Goal: Information Seeking & Learning: Learn about a topic

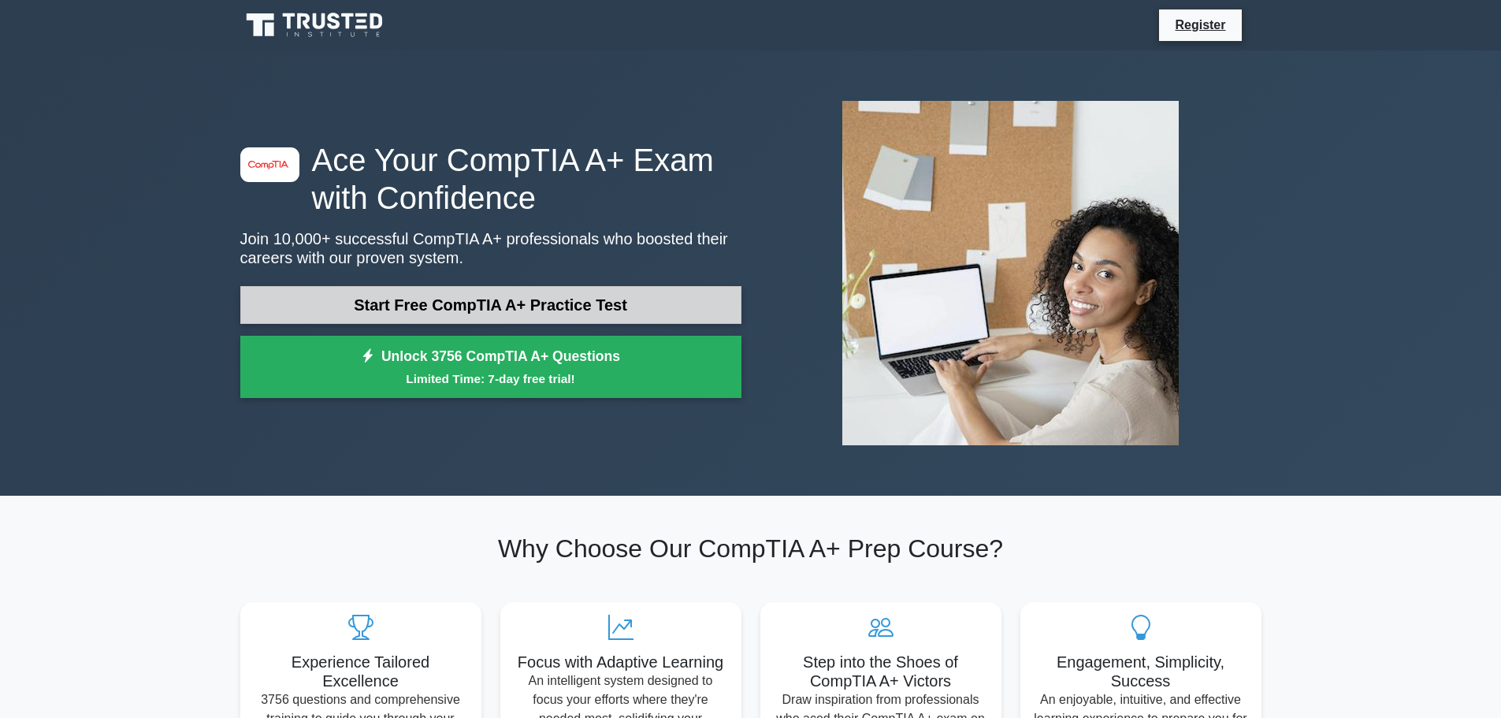
click at [479, 307] on link "Start Free CompTIA A+ Practice Test" at bounding box center [490, 305] width 501 height 38
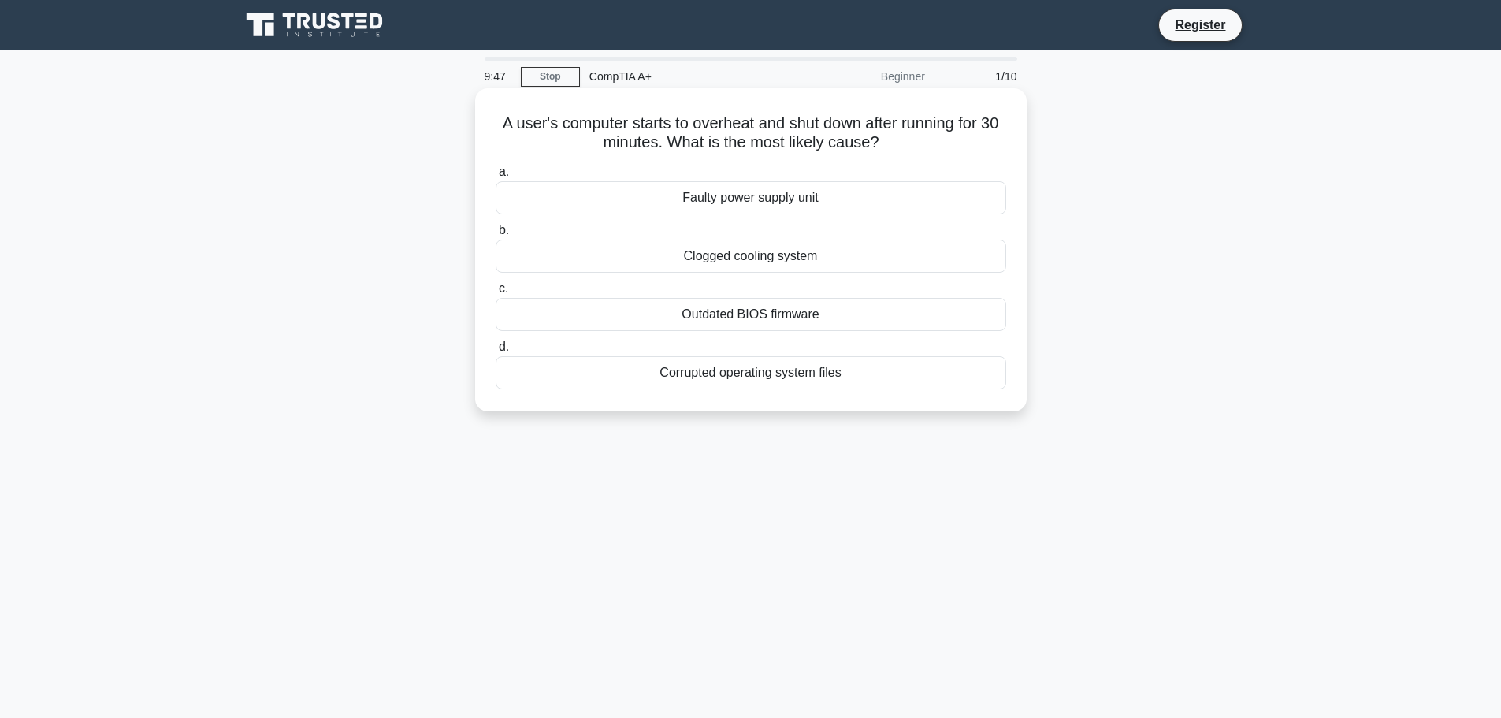
click at [701, 254] on div "Clogged cooling system" at bounding box center [751, 256] width 511 height 33
click at [496, 236] on input "b. Clogged cooling system" at bounding box center [496, 230] width 0 height 10
click at [749, 256] on div "Uninstall and reinstall the device." at bounding box center [751, 256] width 511 height 33
click at [496, 236] on input "b. Uninstall and reinstall the device." at bounding box center [496, 230] width 0 height 10
click at [748, 377] on div "Check network cable connection" at bounding box center [751, 372] width 511 height 33
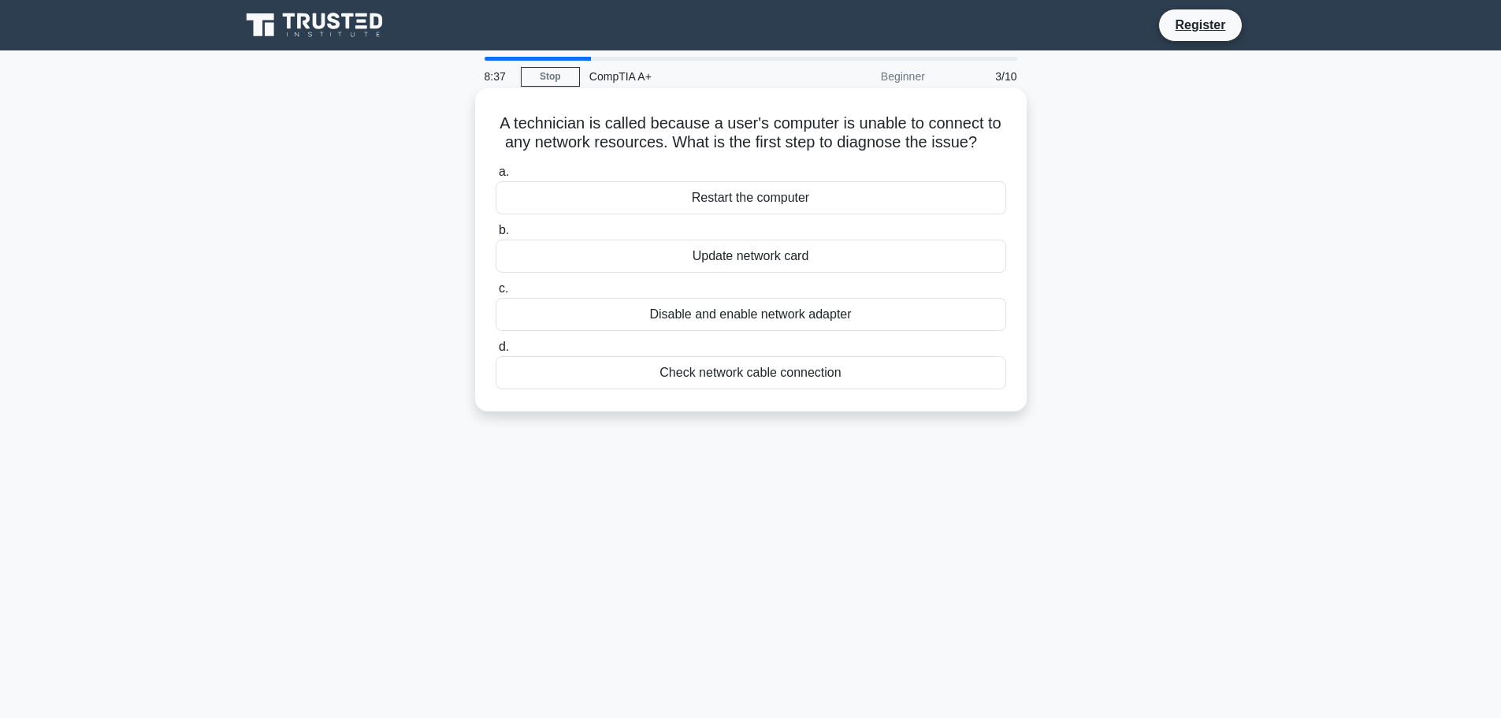
click at [496, 352] on input "d. Check network cable connection" at bounding box center [496, 347] width 0 height 10
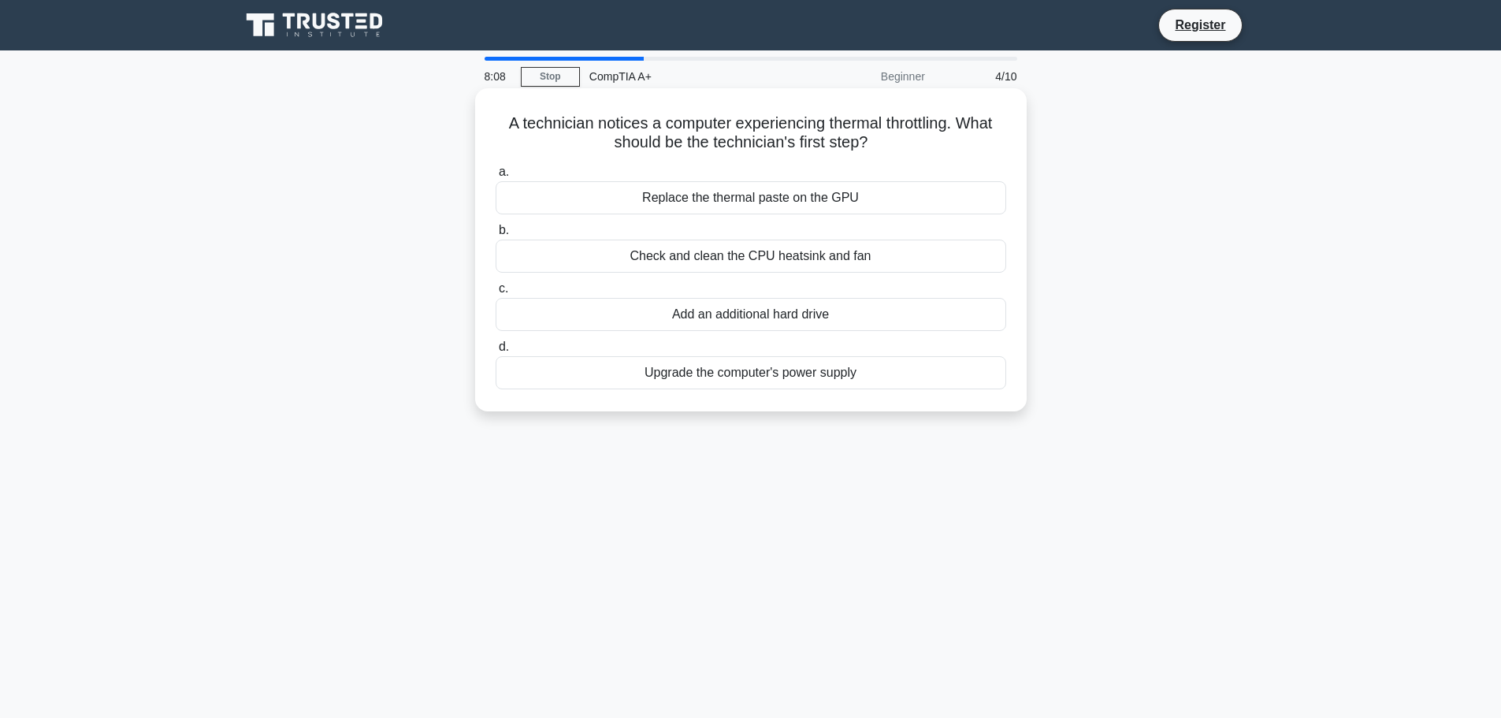
click at [695, 260] on div "Check and clean the CPU heatsink and fan" at bounding box center [751, 256] width 511 height 33
click at [496, 236] on input "b. Check and clean the CPU heatsink and fan" at bounding box center [496, 230] width 0 height 10
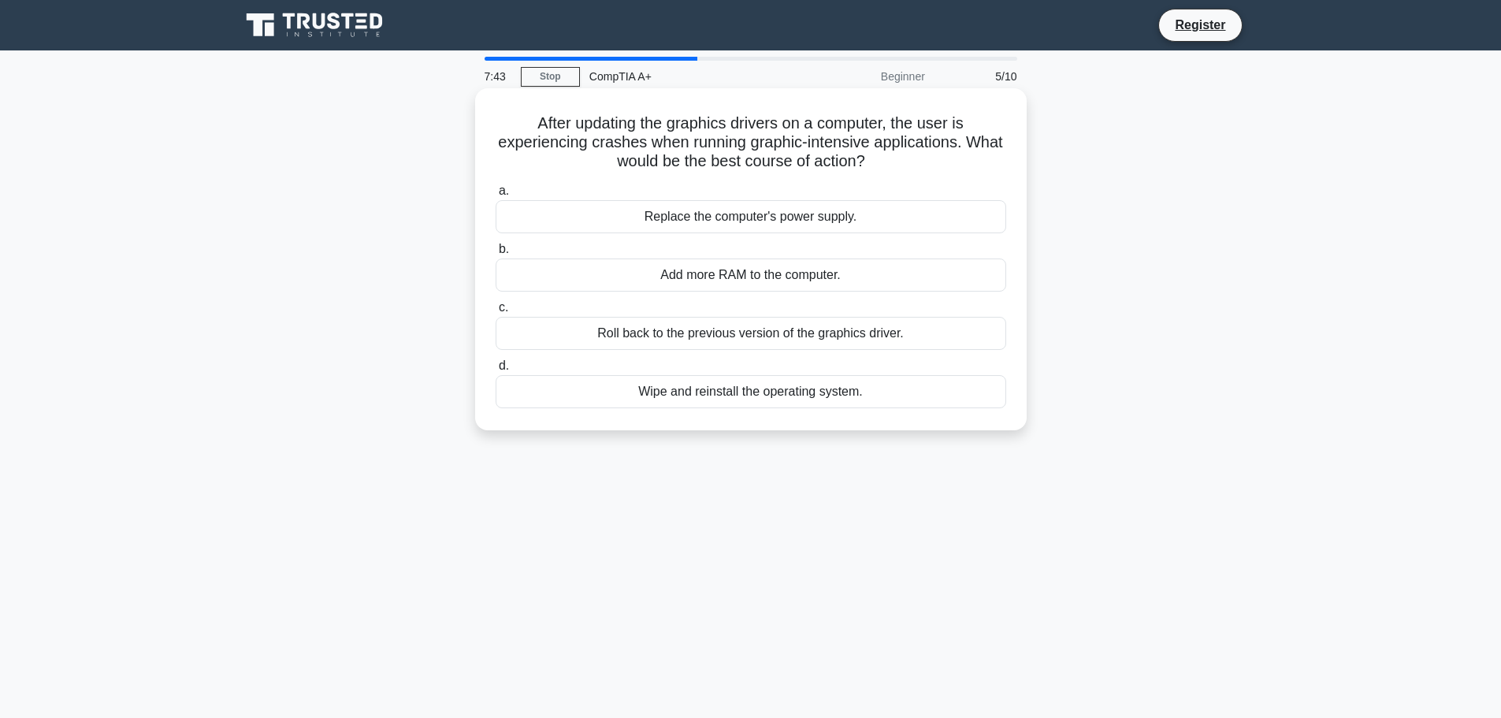
click at [657, 333] on div "Roll back to the previous version of the graphics driver." at bounding box center [751, 333] width 511 height 33
click at [496, 313] on input "c. Roll back to the previous version of the graphics driver." at bounding box center [496, 308] width 0 height 10
click at [715, 233] on div "Install a management console software" at bounding box center [751, 216] width 511 height 33
click at [496, 196] on input "a. Install a management console software" at bounding box center [496, 191] width 0 height 10
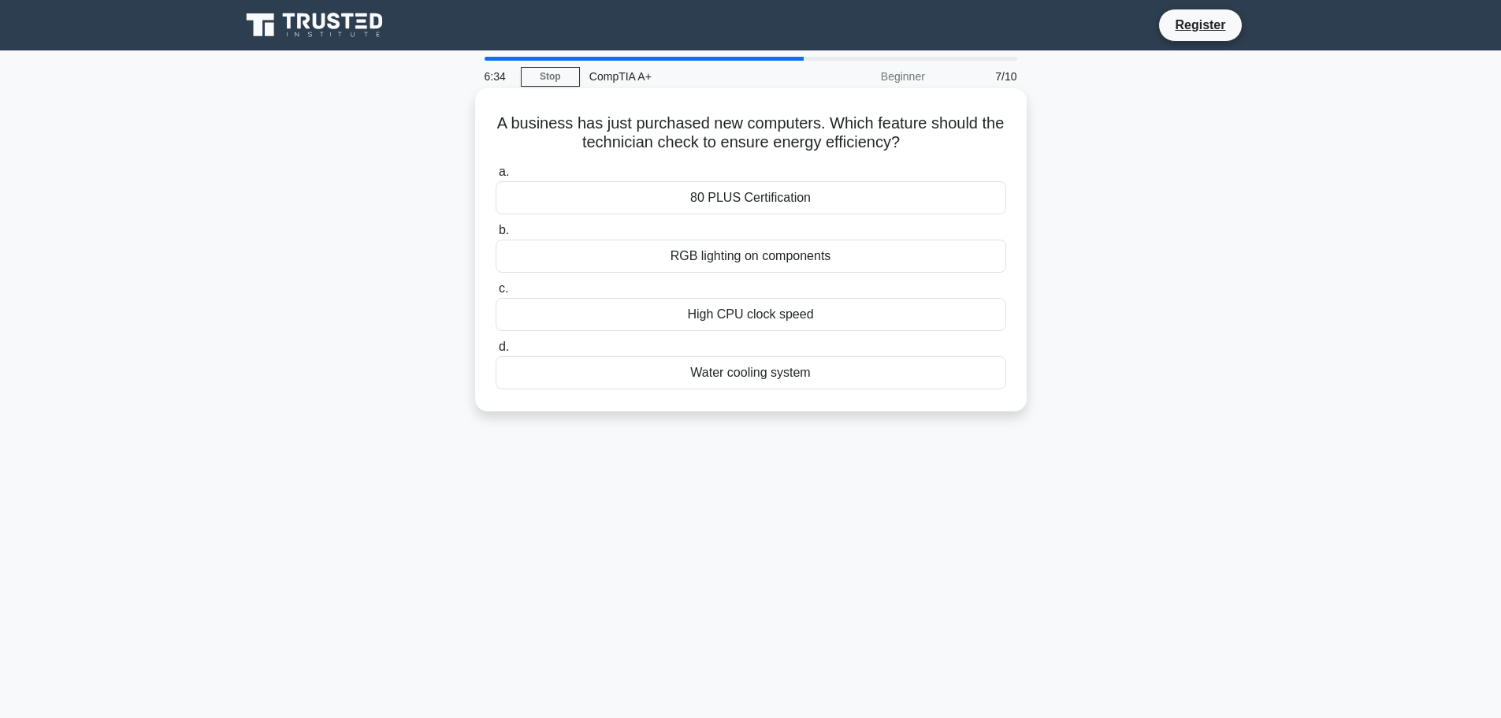
click at [823, 195] on div "80 PLUS Certification" at bounding box center [751, 197] width 511 height 33
click at [496, 177] on input "a. 80 PLUS Certification" at bounding box center [496, 172] width 0 height 10
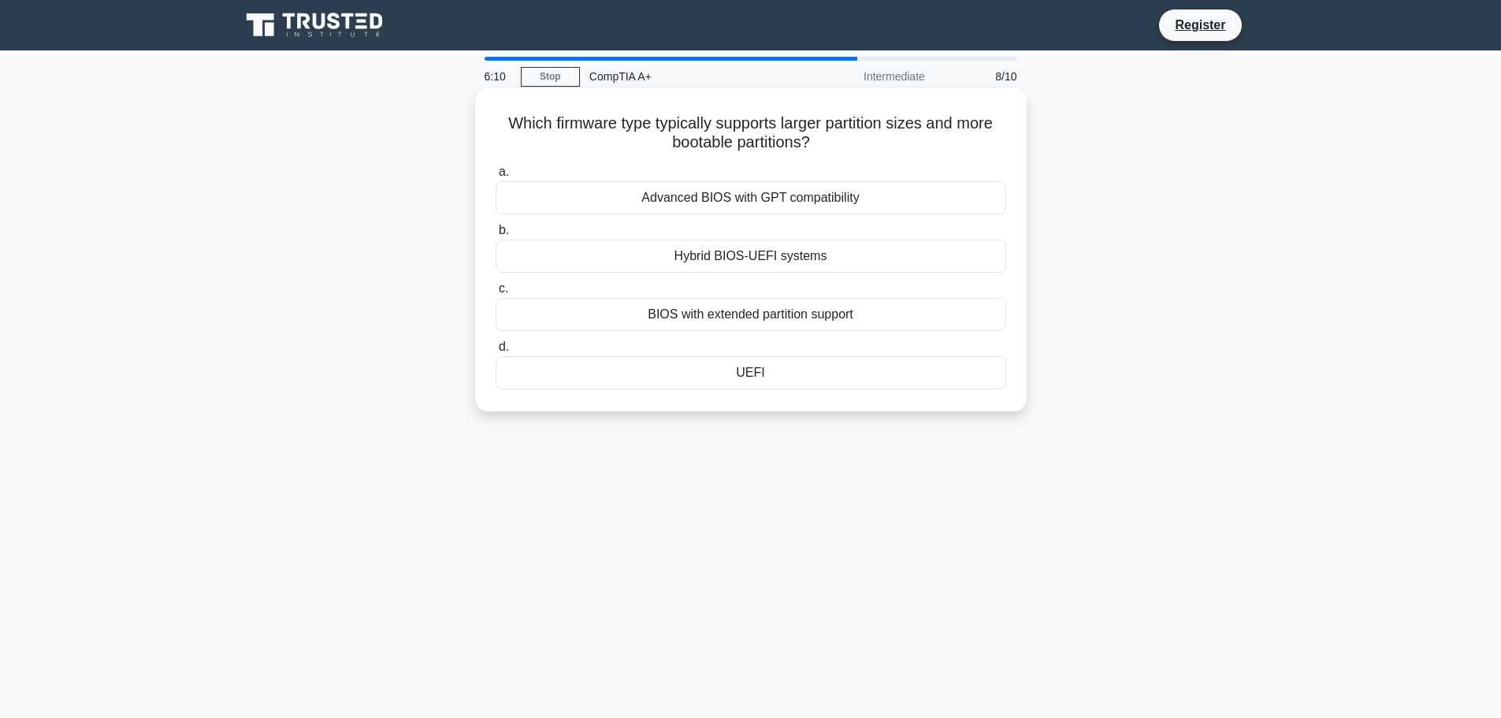
click at [738, 369] on div "UEFI" at bounding box center [751, 372] width 511 height 33
click at [496, 352] on input "d. UEFI" at bounding box center [496, 347] width 0 height 10
click at [738, 372] on div "Roll back the driver." at bounding box center [751, 372] width 511 height 33
click at [496, 352] on input "d. Roll back the driver." at bounding box center [496, 347] width 0 height 10
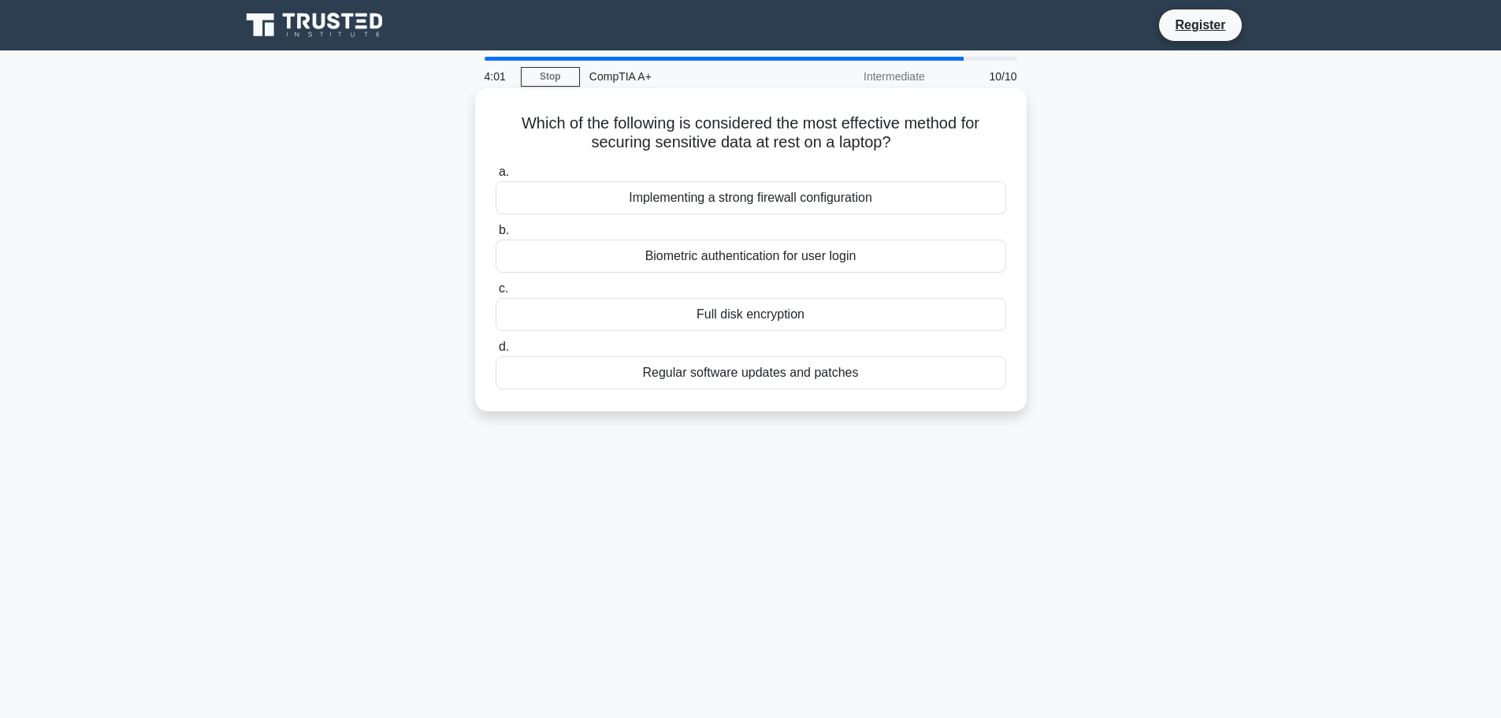
click at [675, 318] on div "Full disk encryption" at bounding box center [751, 314] width 511 height 33
click at [496, 294] on input "c. Full disk encryption" at bounding box center [496, 289] width 0 height 10
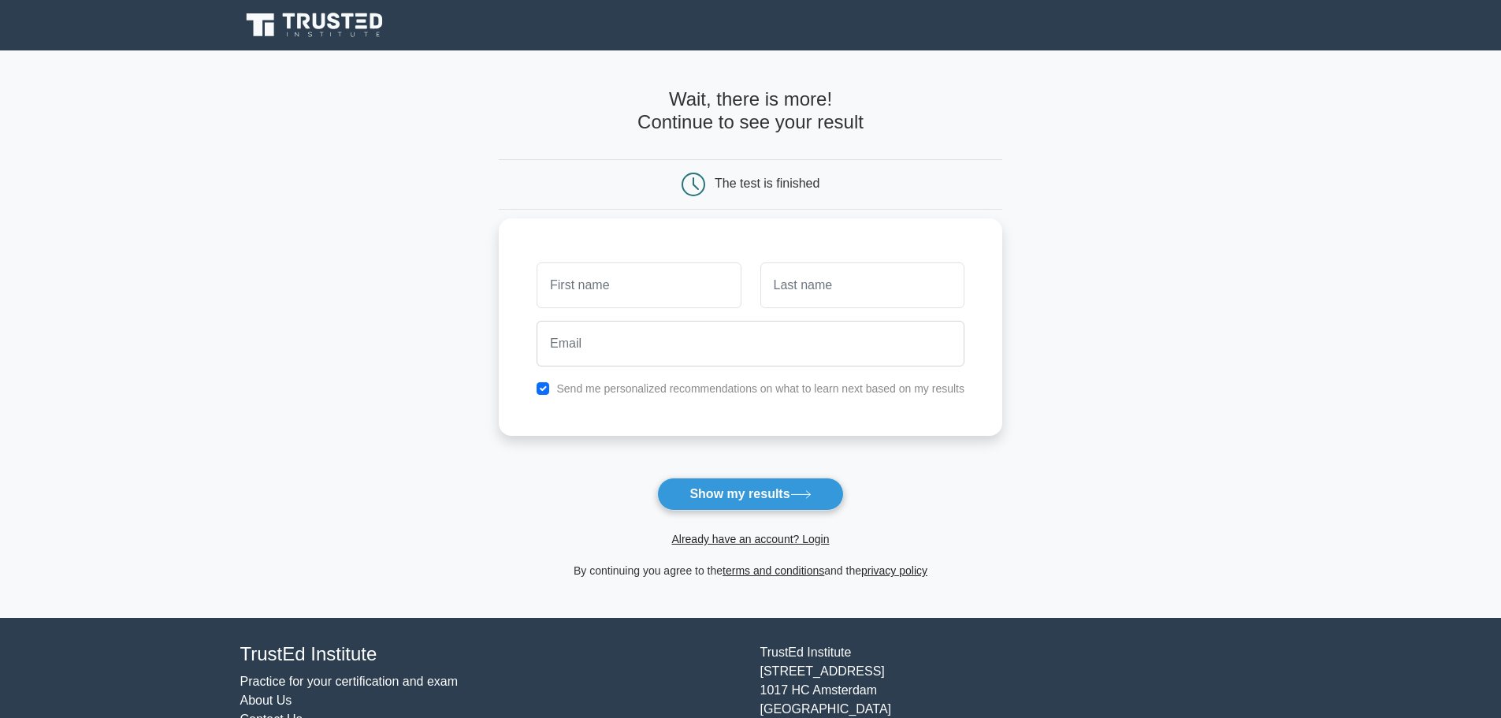
click at [614, 288] on input "text" at bounding box center [639, 285] width 204 height 46
type input "Robert"
click at [818, 286] on input "text" at bounding box center [862, 285] width 204 height 46
type input "Fitkin"
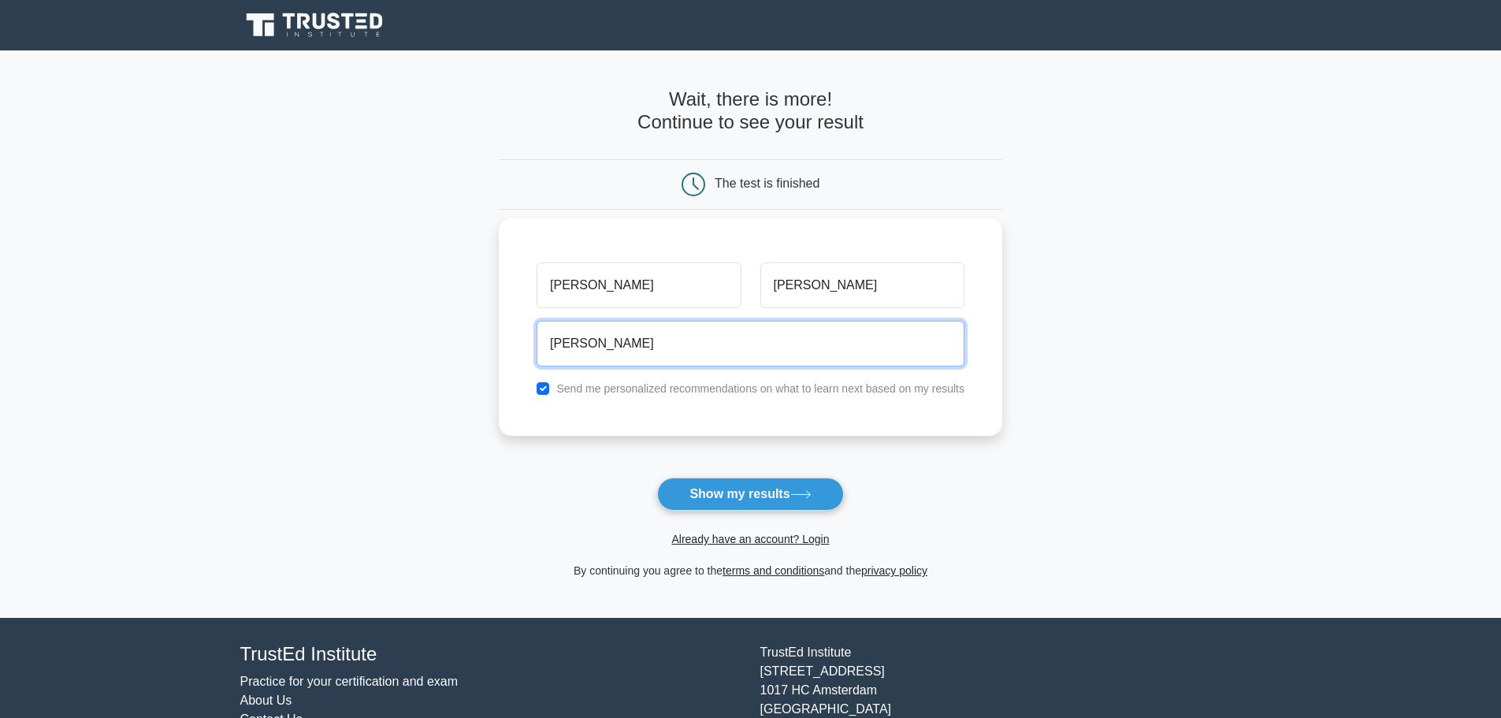
type input "robertfitkin16@gmail.com"
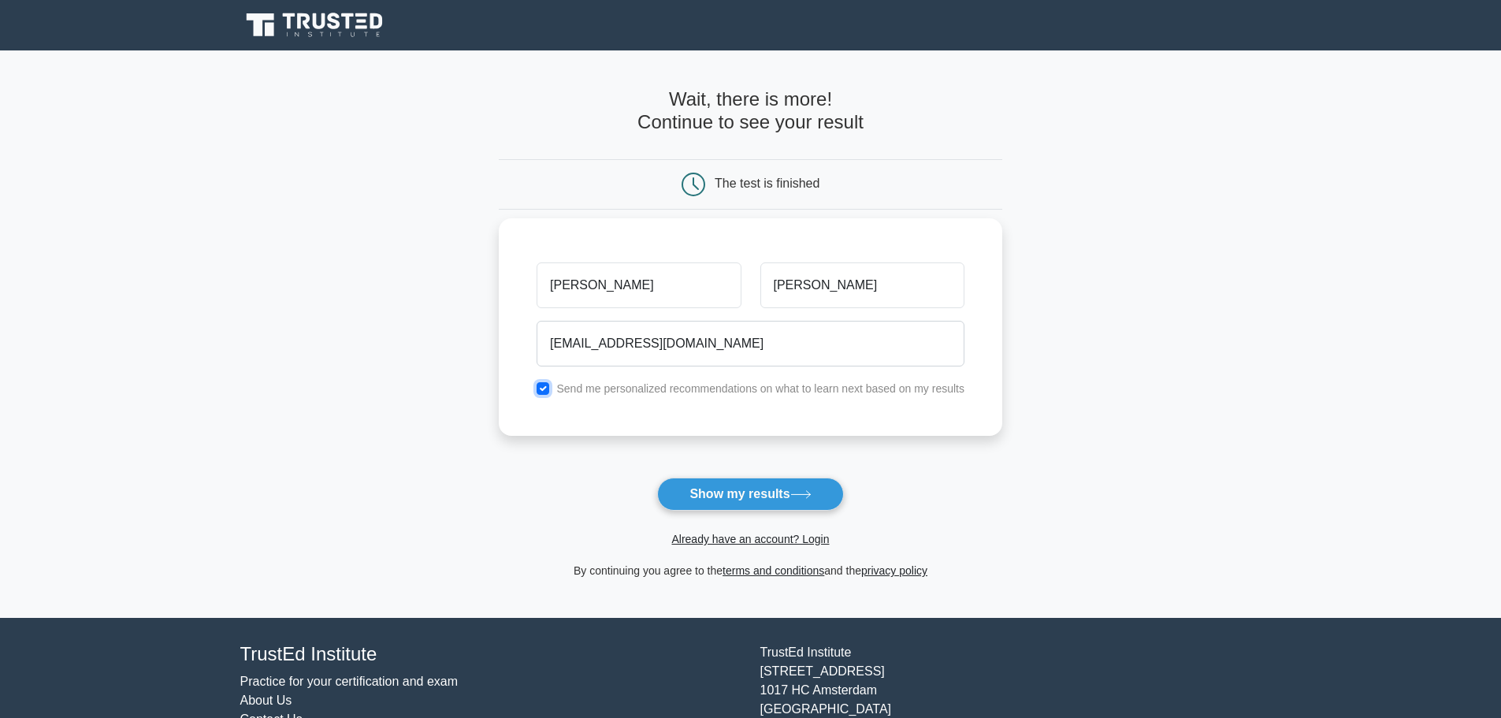
click at [544, 388] on input "checkbox" at bounding box center [543, 388] width 13 height 13
checkbox input "false"
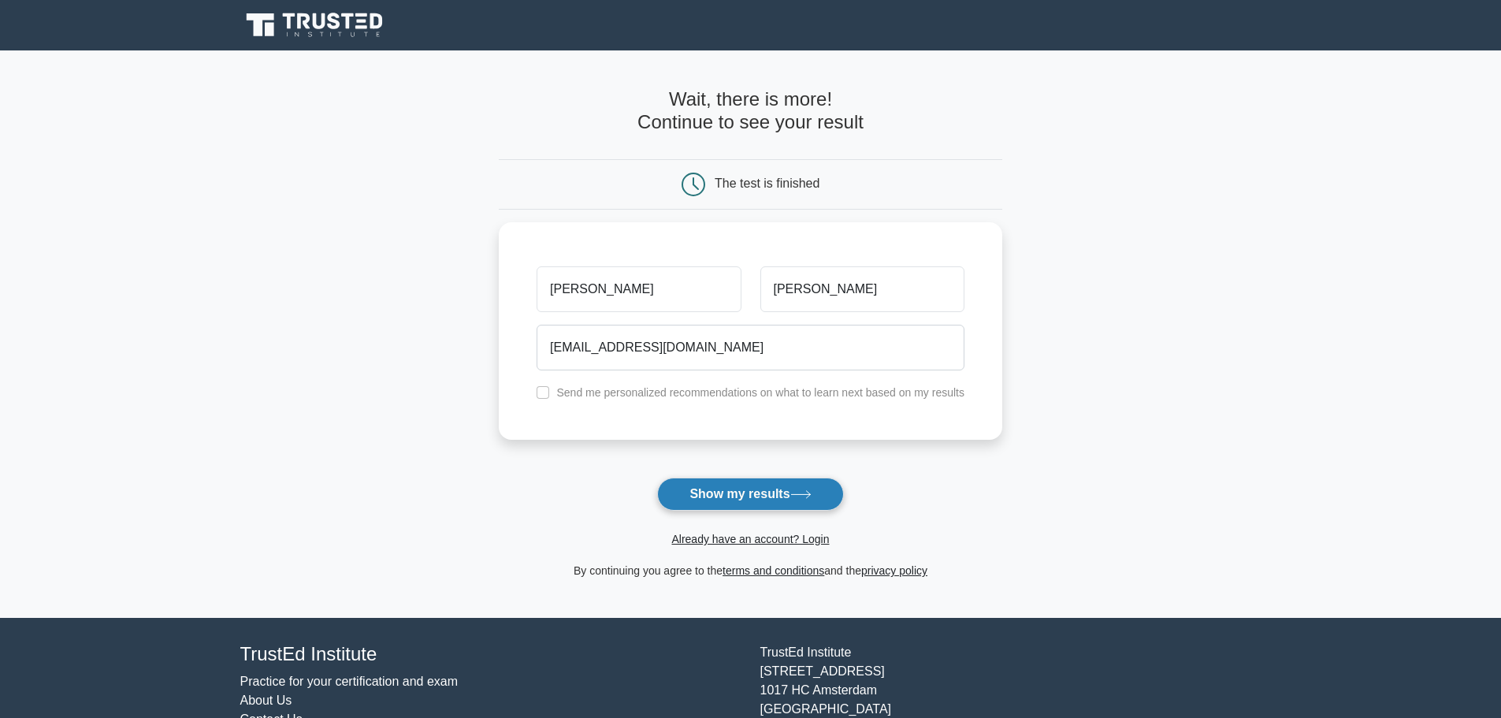
click at [788, 493] on button "Show my results" at bounding box center [750, 493] width 186 height 33
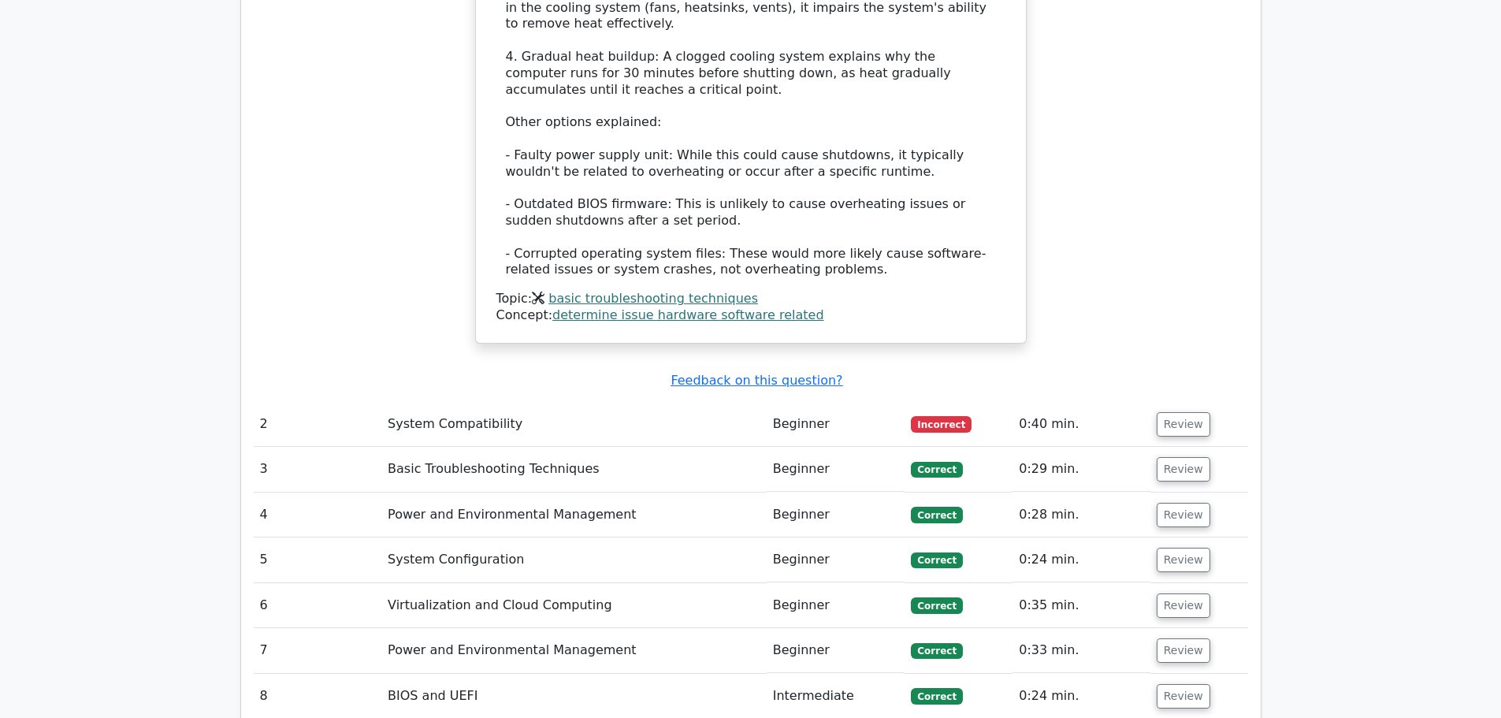
scroll to position [1812, 0]
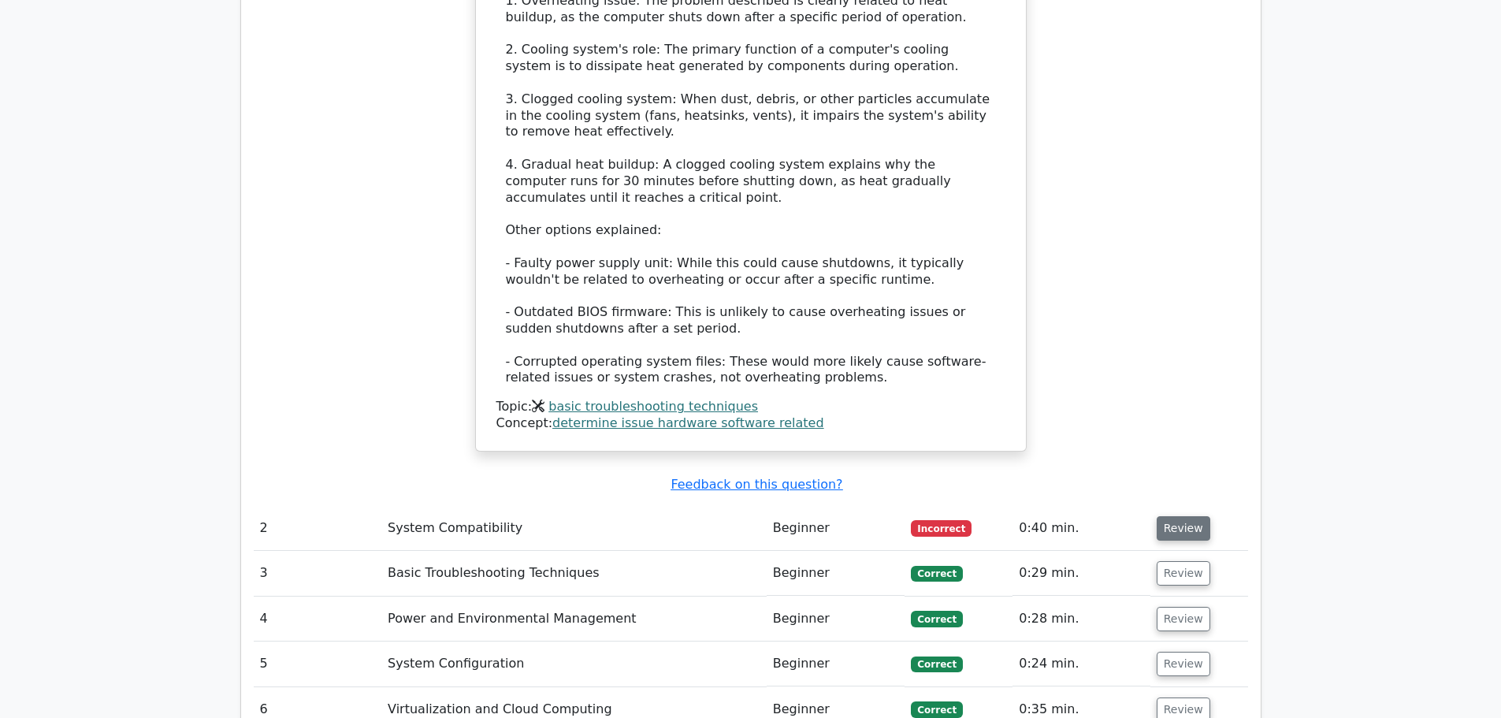
click at [1179, 516] on button "Review" at bounding box center [1184, 528] width 54 height 24
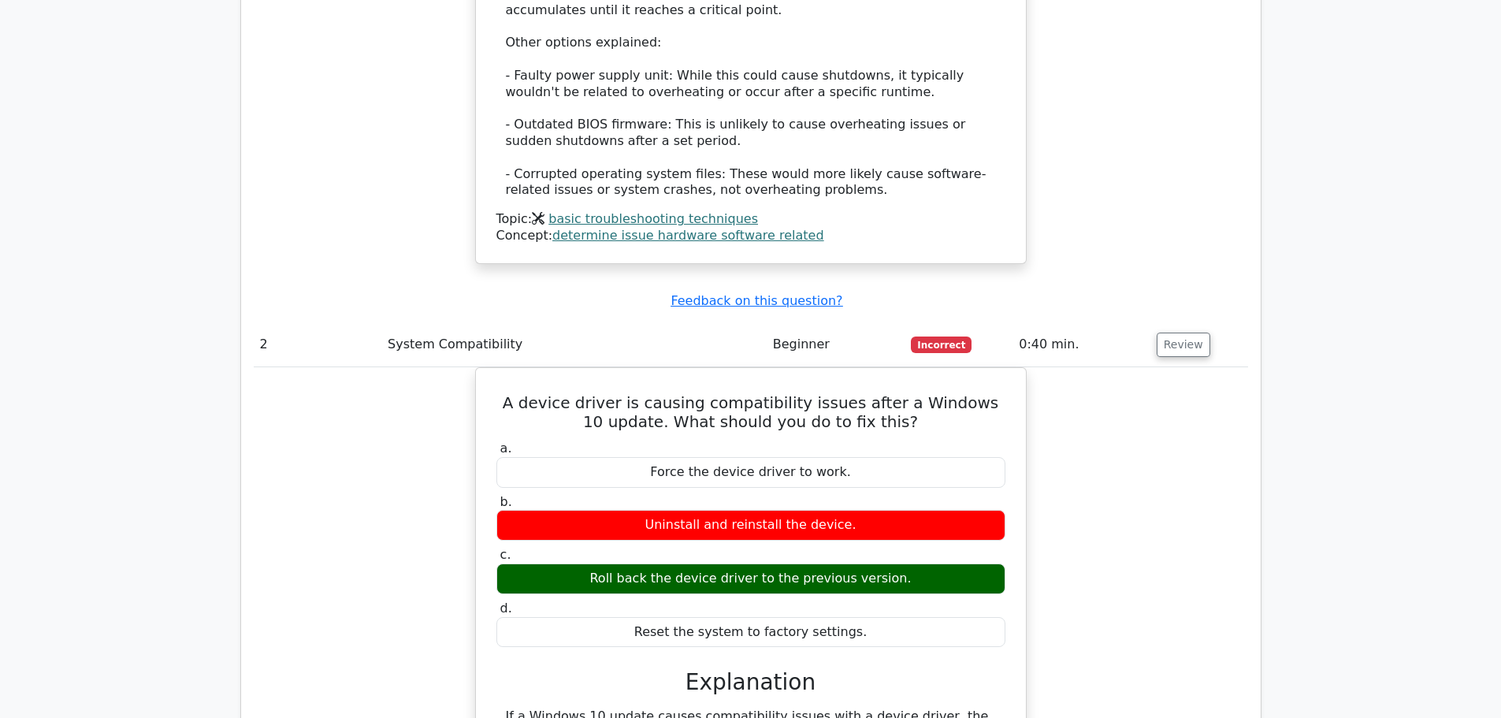
scroll to position [1970, 0]
